Goal: Task Accomplishment & Management: Complete application form

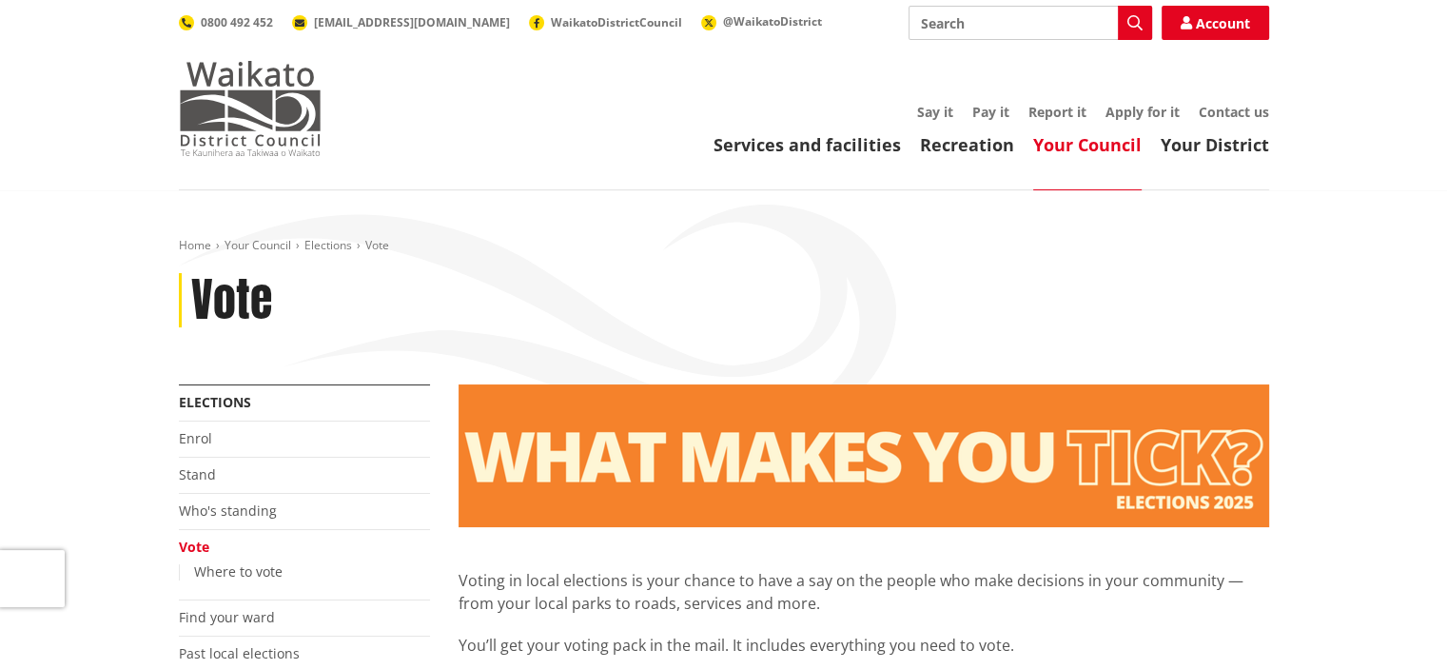
click at [214, 113] on img at bounding box center [250, 108] width 143 height 95
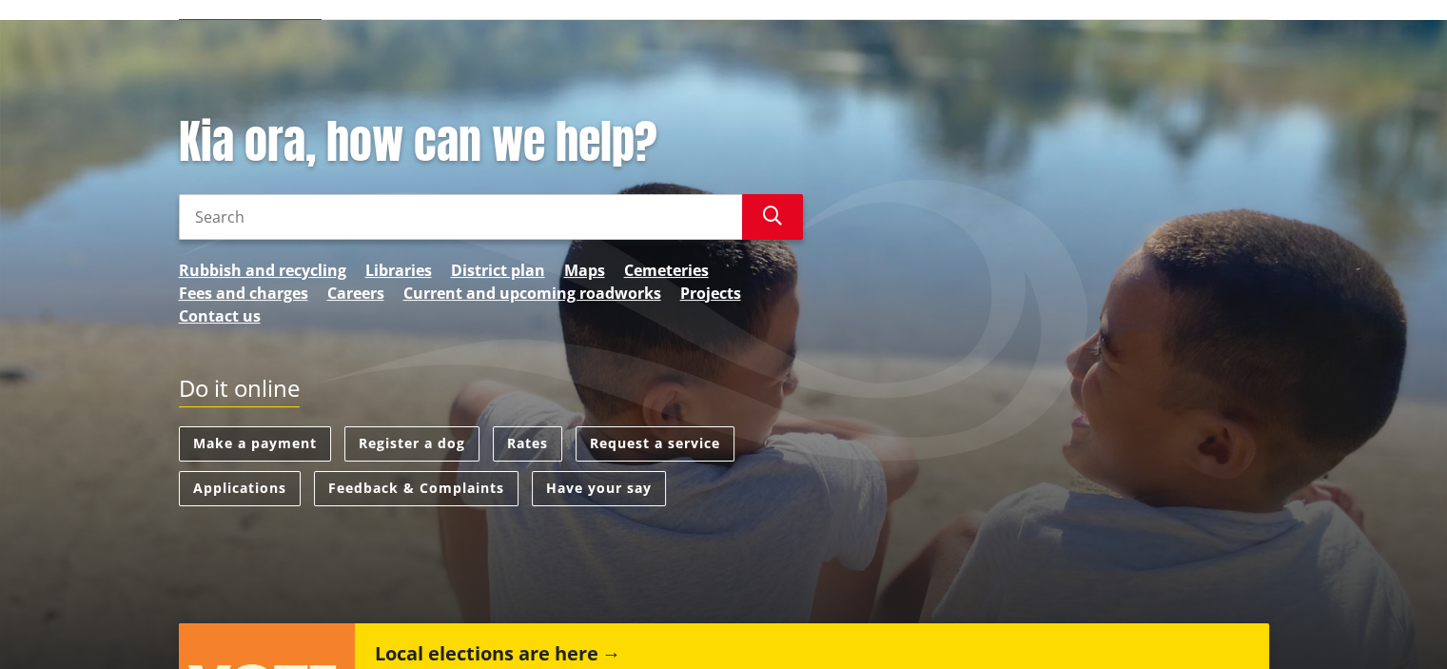
scroll to position [190, 0]
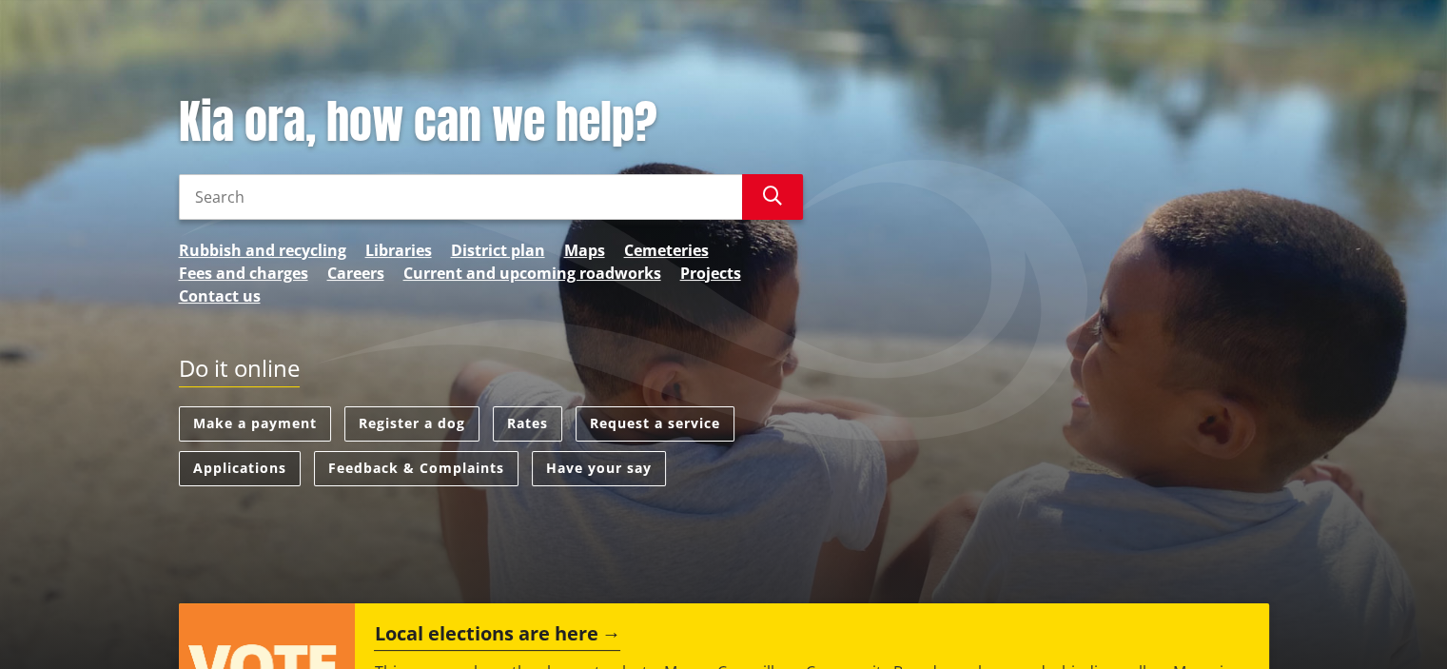
click at [243, 474] on link "Applications" at bounding box center [240, 468] width 122 height 35
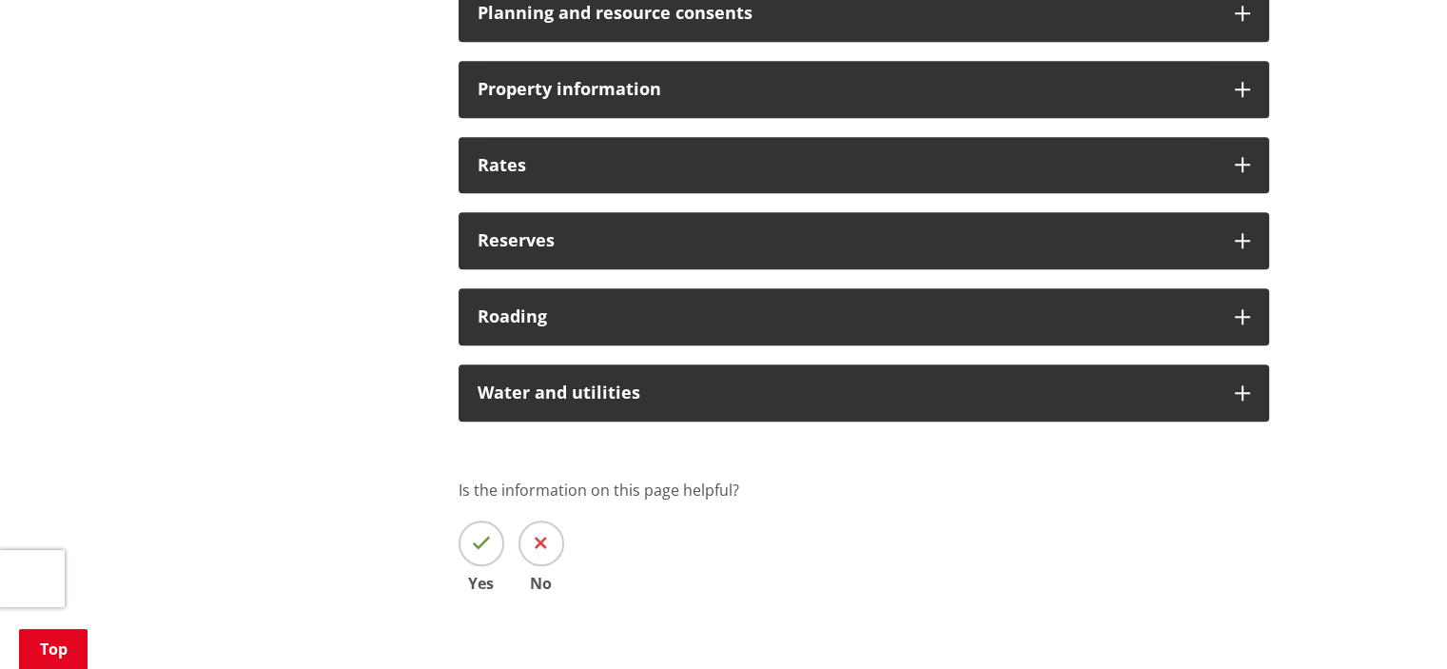
scroll to position [1522, 0]
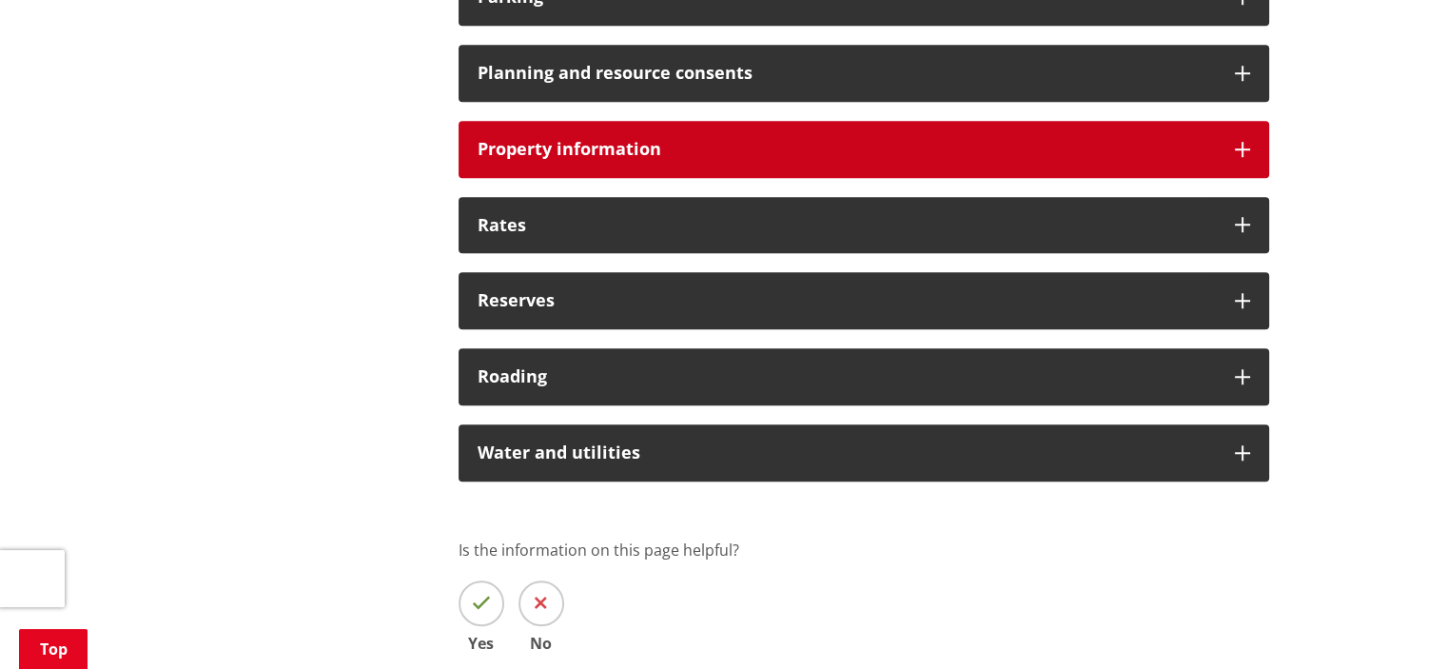
click at [728, 164] on div "Property information" at bounding box center [863, 149] width 810 height 57
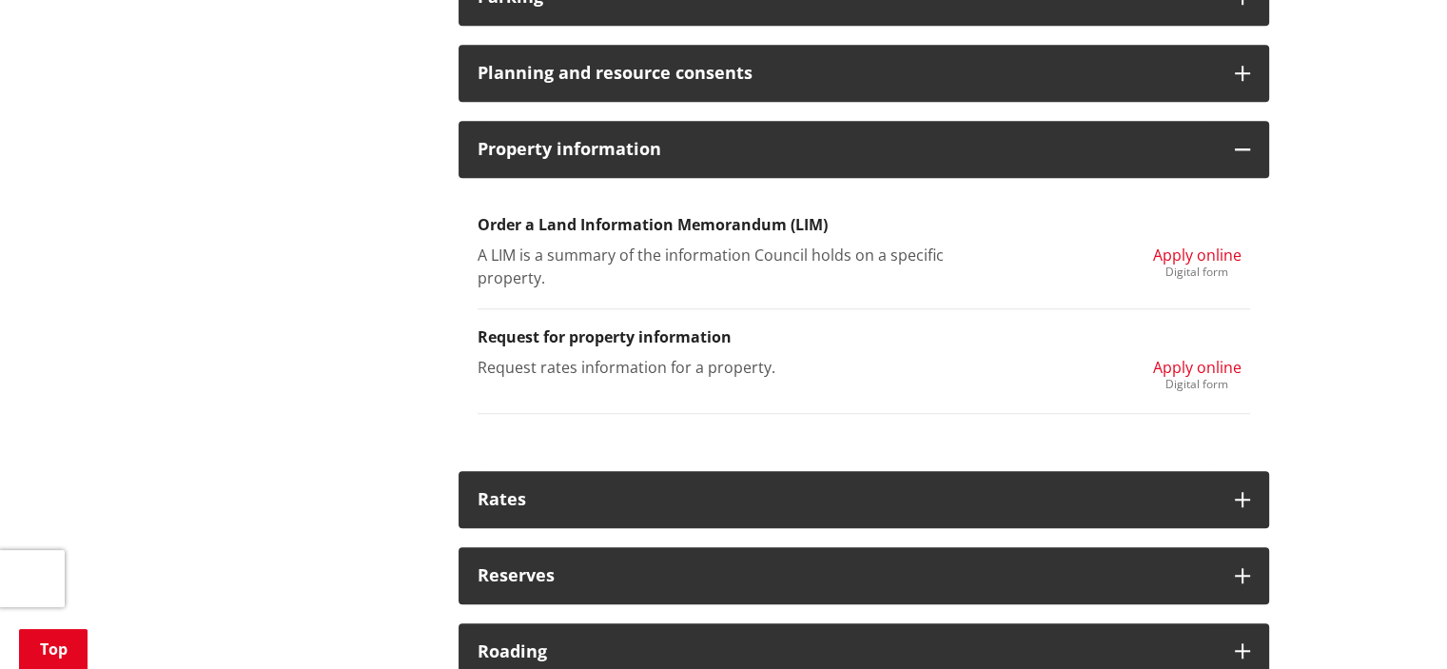
drag, startPoint x: 821, startPoint y: 168, endPoint x: 803, endPoint y: 196, distance: 33.0
click at [822, 170] on div "Property information" at bounding box center [863, 149] width 810 height 57
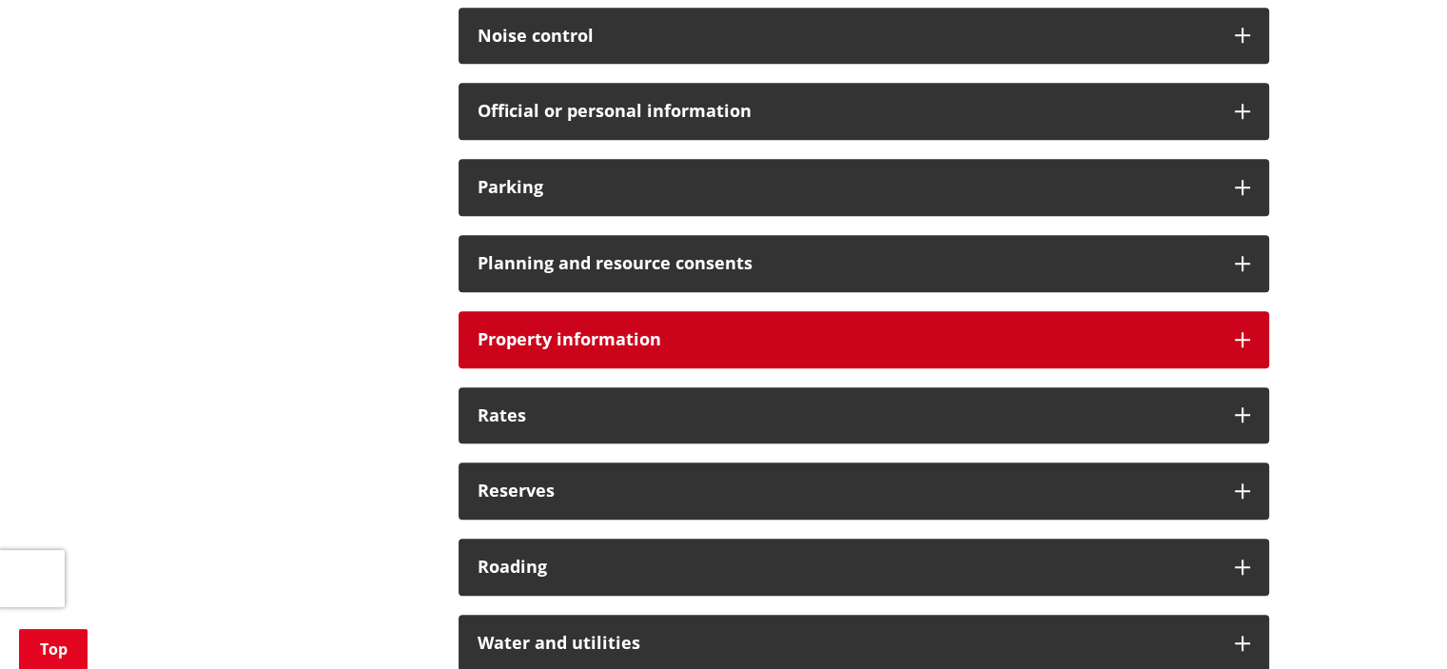
scroll to position [1236, 0]
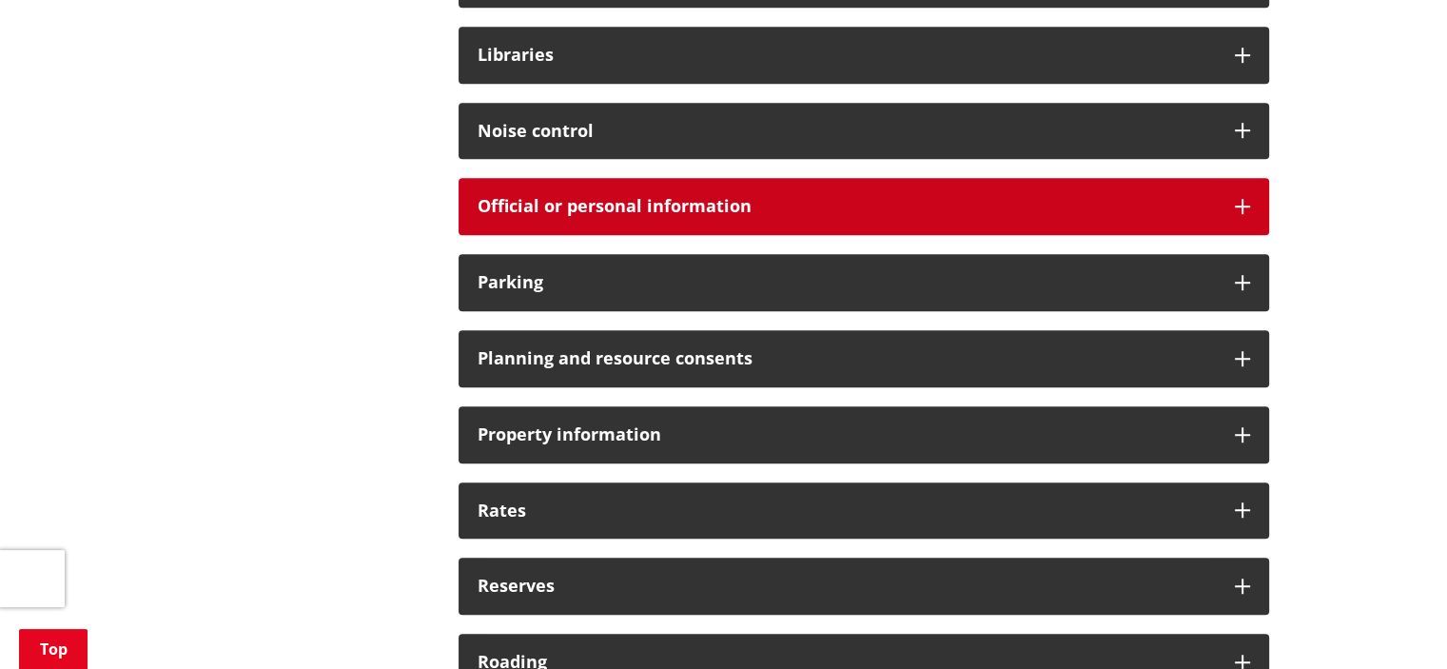
click at [709, 209] on h3 "Official or personal information" at bounding box center [846, 206] width 738 height 19
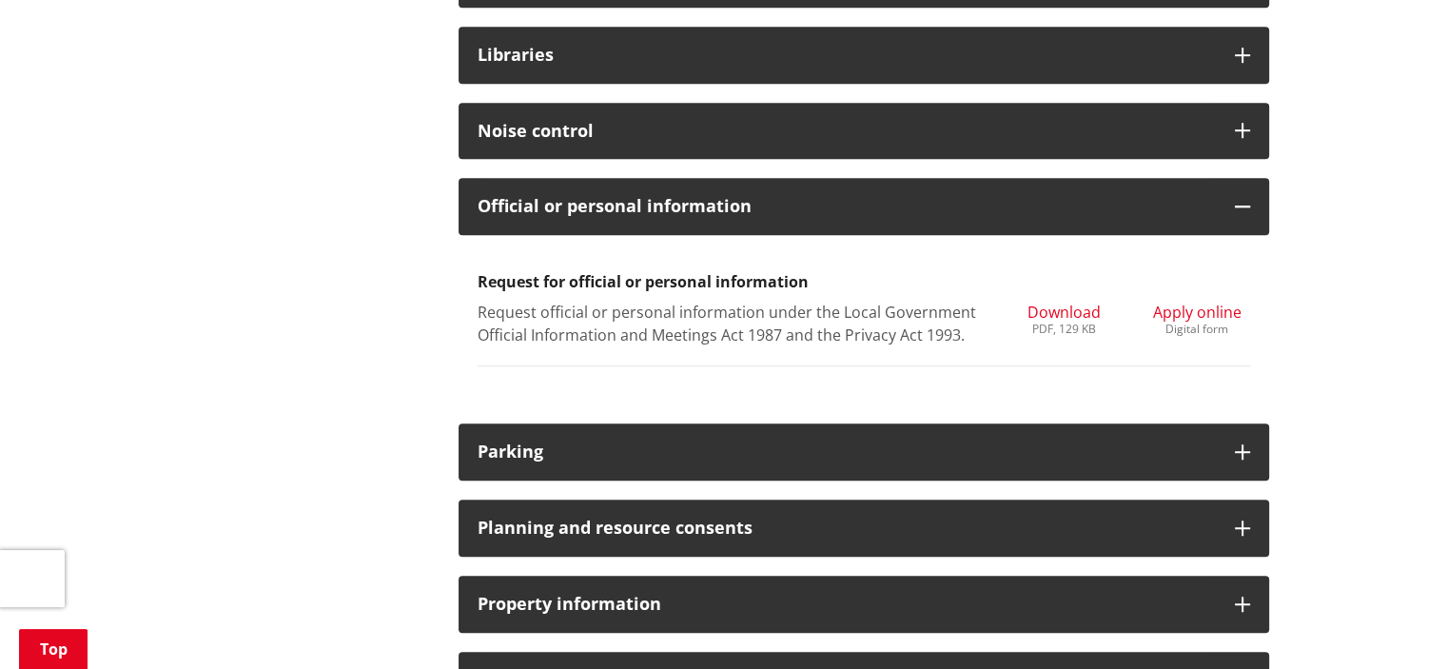
click at [1187, 312] on span "Apply online" at bounding box center [1197, 311] width 88 height 21
